Goal: Information Seeking & Learning: Learn about a topic

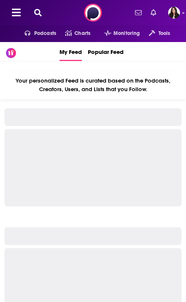
click at [42, 12] on button at bounding box center [38, 13] width 12 height 9
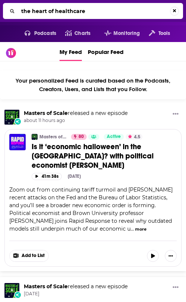
type input "the heart of healthcare"
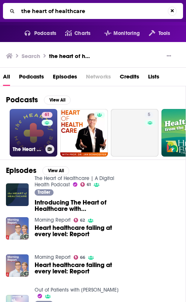
click at [31, 136] on link "61 The Heart of Healthcare | A Digital Health Podcast" at bounding box center [34, 133] width 48 height 48
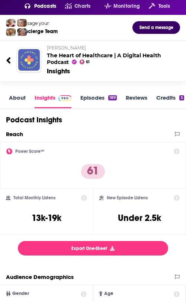
scroll to position [28, 0]
